Goal: Find specific page/section: Find specific page/section

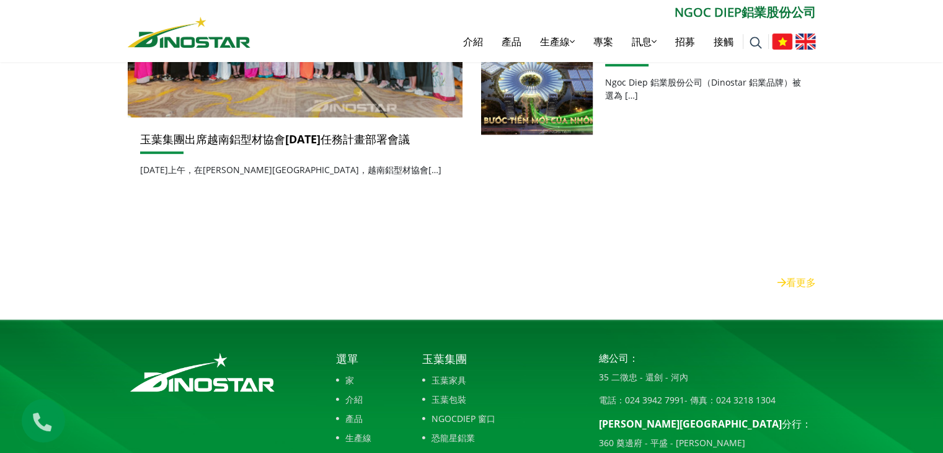
scroll to position [620, 0]
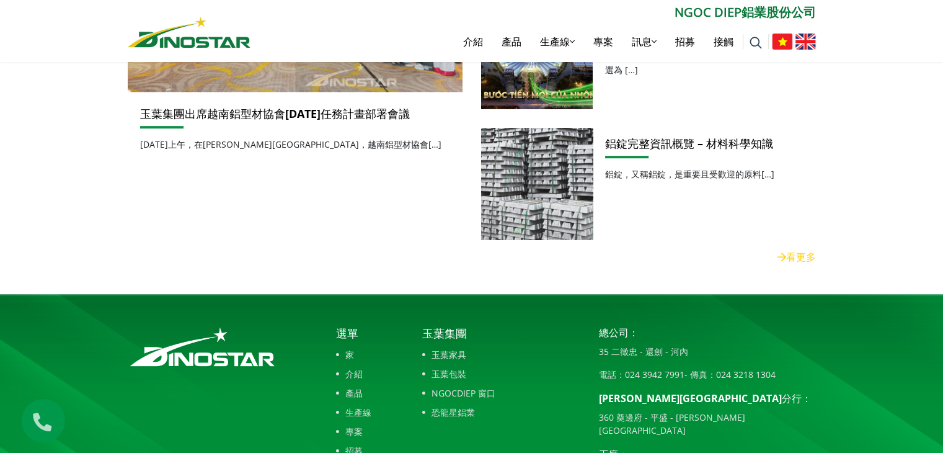
click at [532, 161] on img at bounding box center [537, 184] width 120 height 120
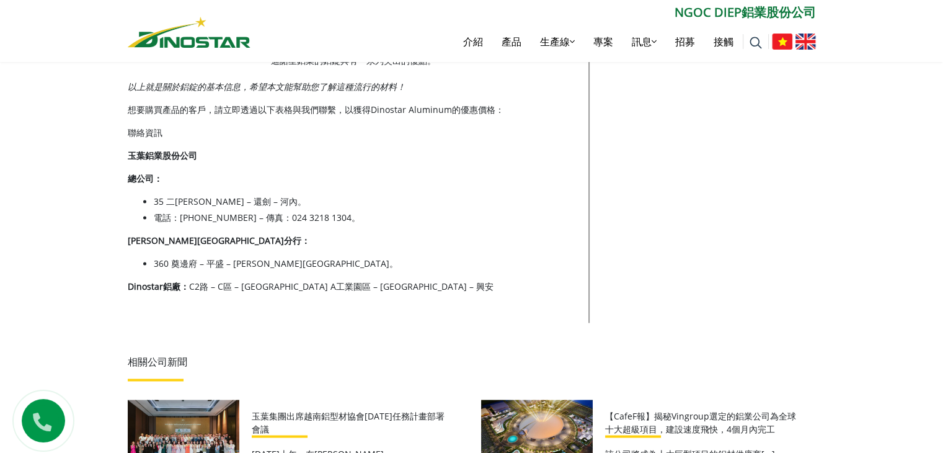
scroll to position [1799, 0]
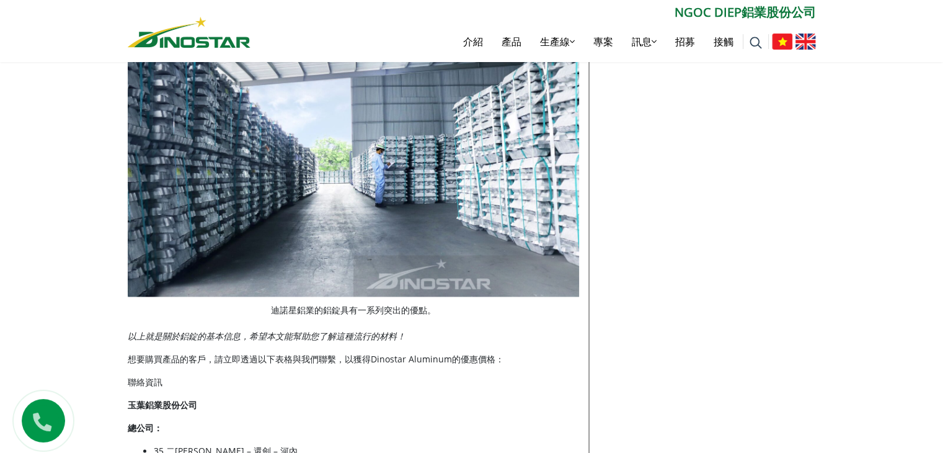
click at [213, 43] on img at bounding box center [189, 32] width 123 height 31
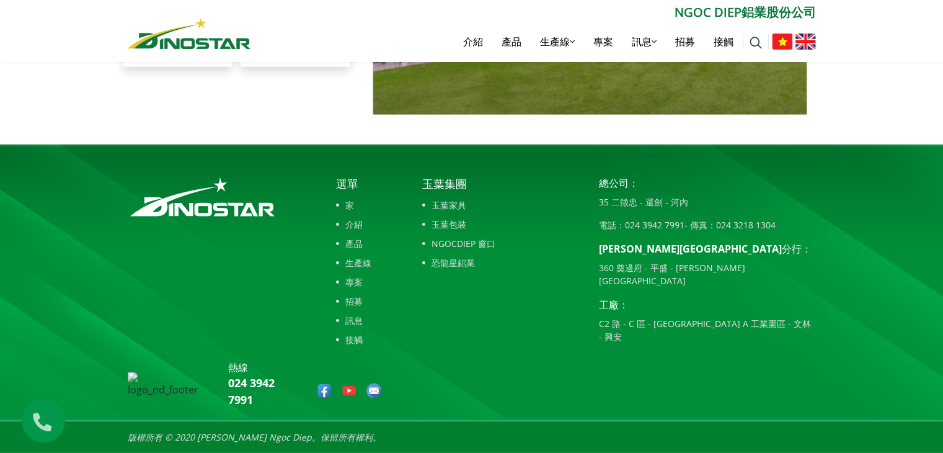
scroll to position [2853, 0]
click at [352, 241] on font "產品" at bounding box center [353, 244] width 17 height 12
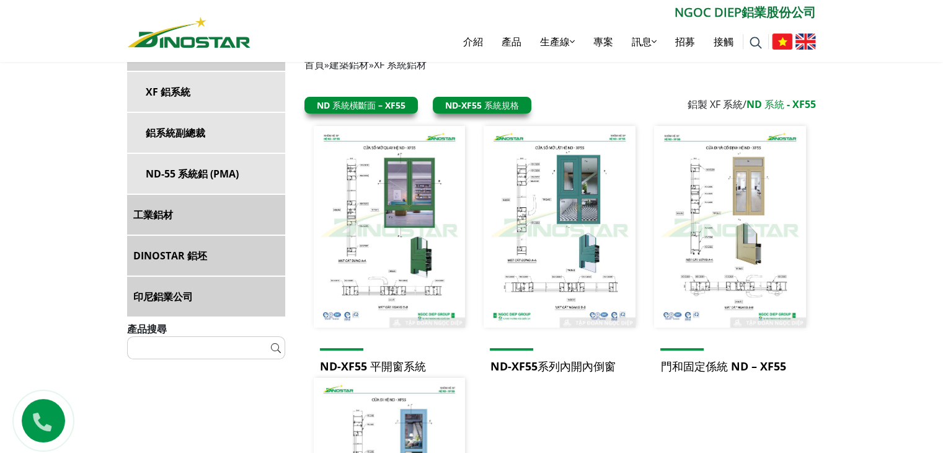
scroll to position [310, 0]
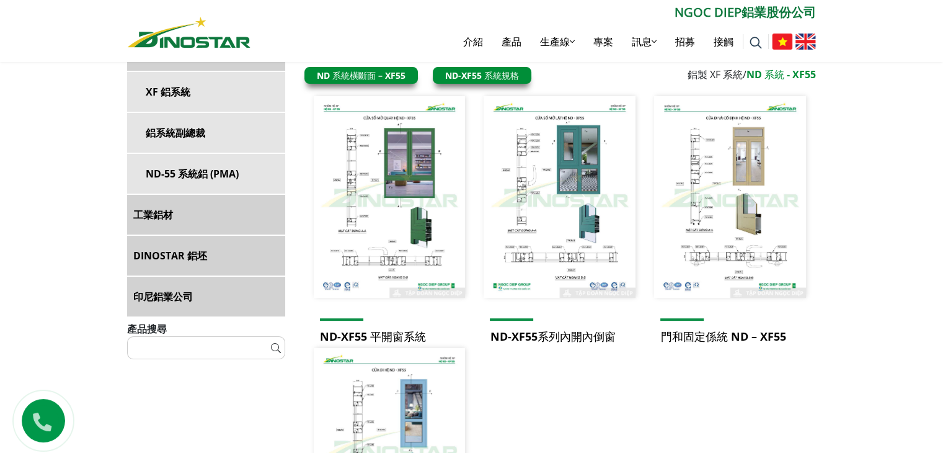
click at [204, 249] on font "DINOSTAR 鋁坯" at bounding box center [170, 256] width 74 height 14
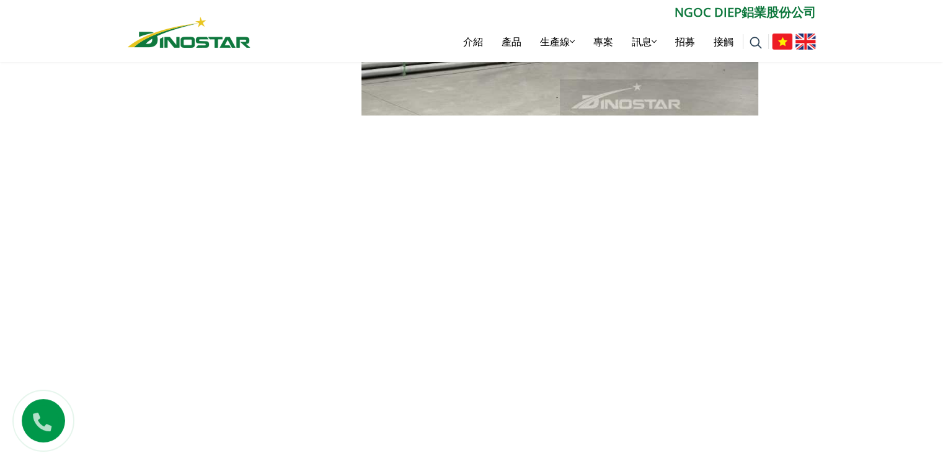
scroll to position [868, 0]
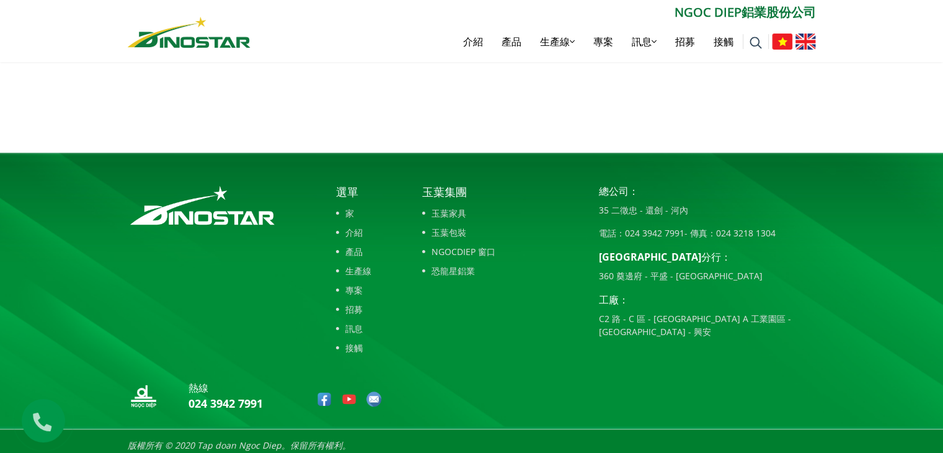
scroll to position [1248, 0]
